Goal: Find specific page/section: Find specific page/section

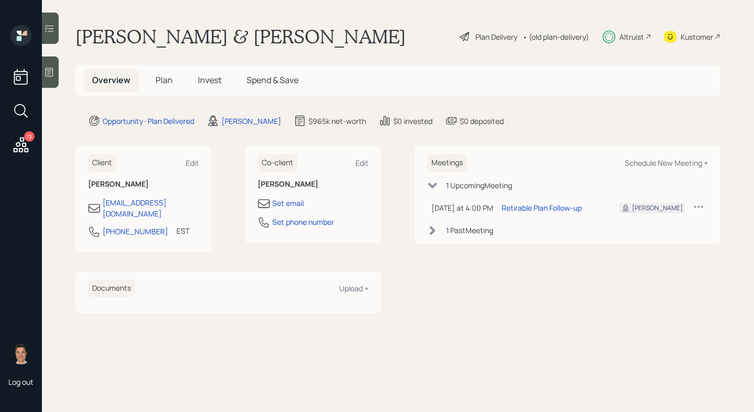
click at [211, 80] on span "Invest" at bounding box center [210, 80] width 24 height 12
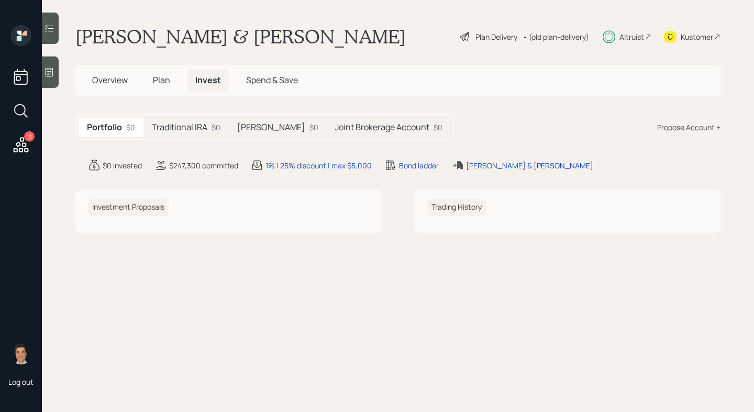
click at [152, 76] on h5 "Plan" at bounding box center [161, 80] width 34 height 23
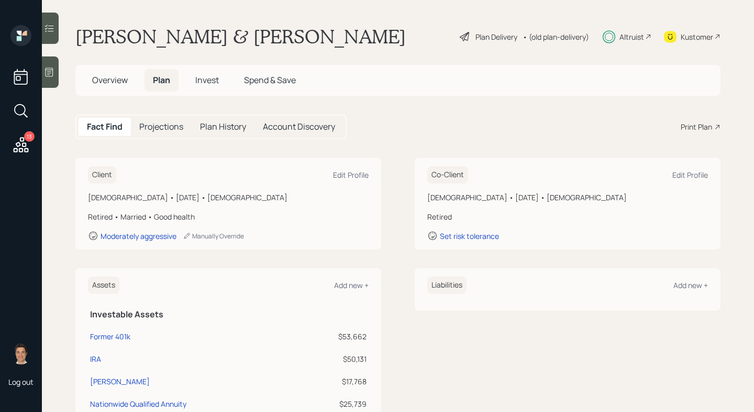
click at [20, 110] on icon at bounding box center [21, 111] width 19 height 19
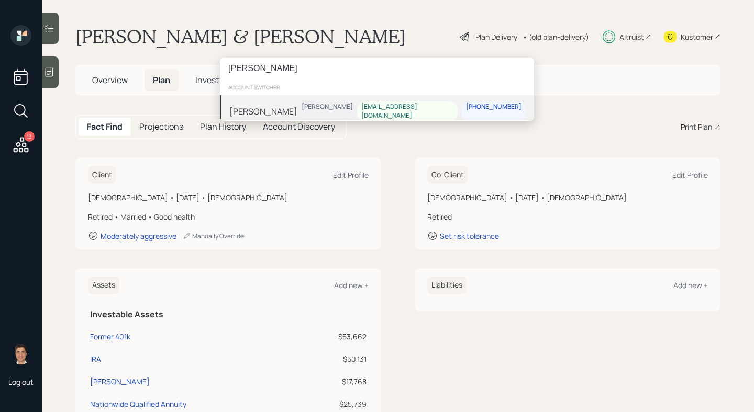
type input "[PERSON_NAME]"
click at [275, 105] on div "[PERSON_NAME]" at bounding box center [263, 111] width 68 height 13
